Goal: Find specific page/section: Find specific page/section

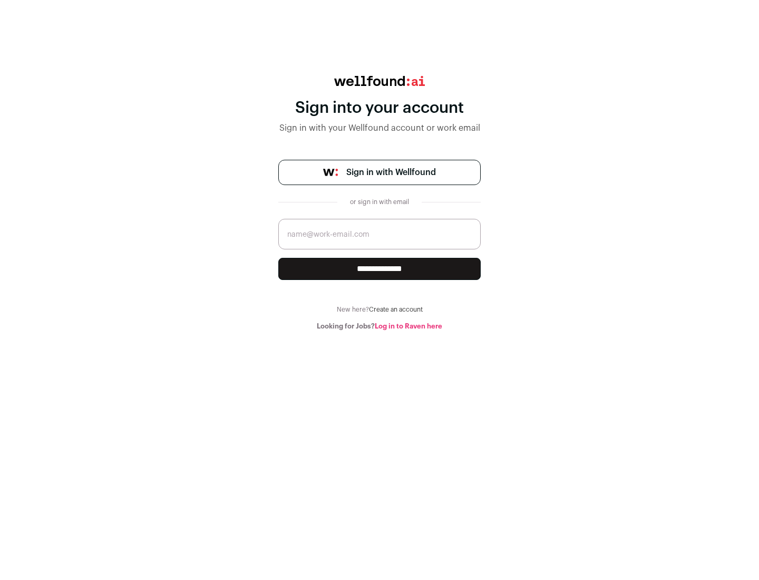
click at [391, 172] on span "Sign in with Wellfound" at bounding box center [391, 172] width 90 height 13
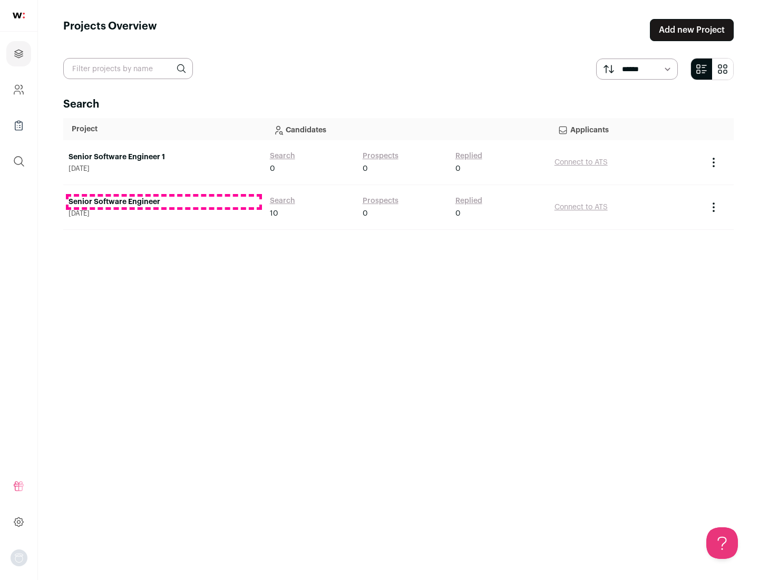
click at [163, 202] on link "Senior Software Engineer" at bounding box center [164, 202] width 191 height 11
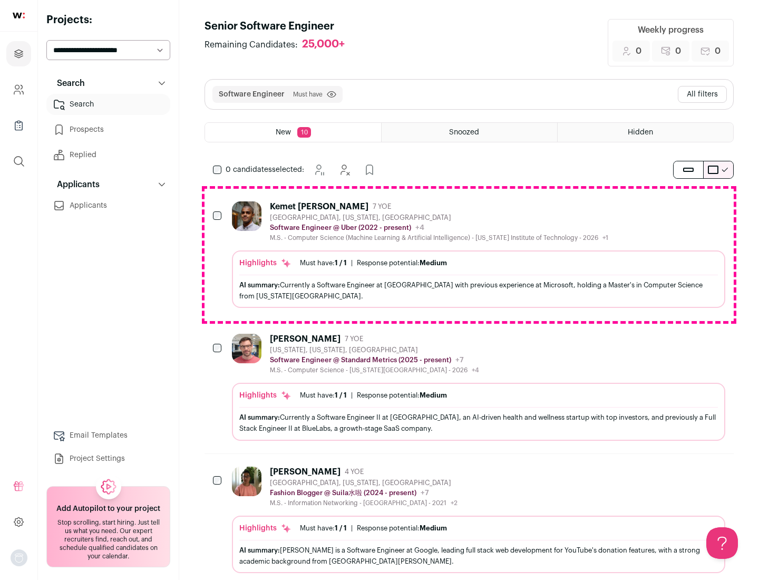
click at [469, 255] on div "Highlights Must have: 1 / 1 How many must haves have been fulfilled? | Response…" at bounding box center [479, 279] width 494 height 57
